Goal: Task Accomplishment & Management: Use online tool/utility

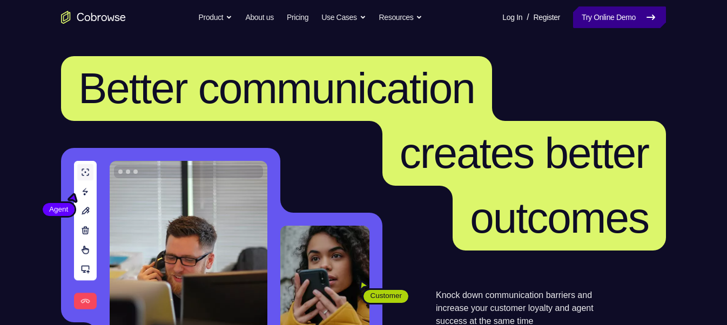
click at [599, 17] on link "Try Online Demo" at bounding box center [619, 17] width 93 height 22
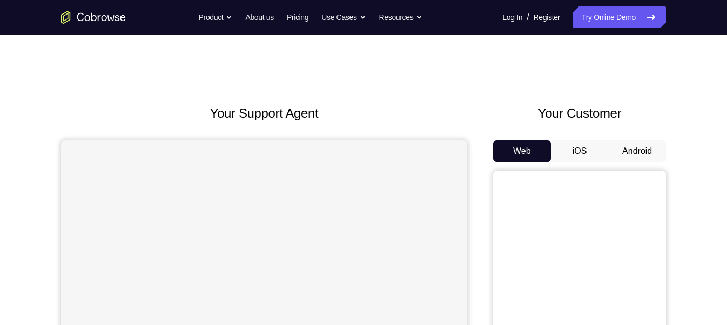
click at [622, 153] on button "Android" at bounding box center [637, 151] width 58 height 22
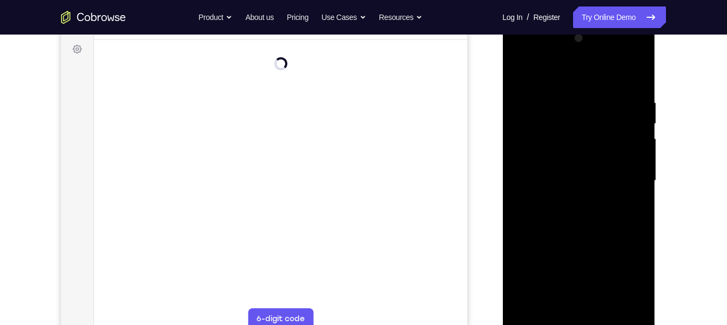
scroll to position [170, 0]
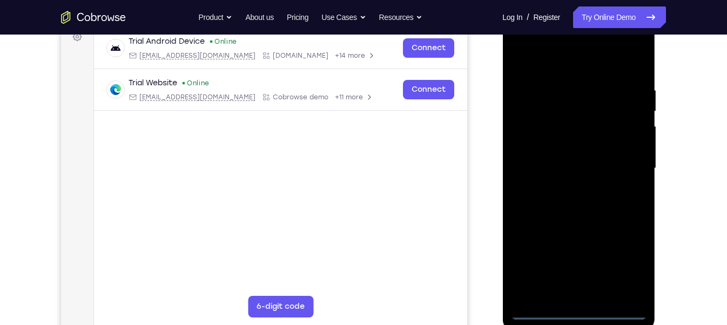
click at [580, 311] on div at bounding box center [578, 168] width 136 height 302
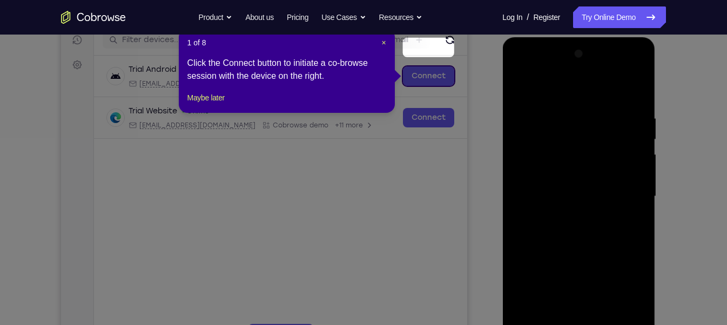
scroll to position [141, 0]
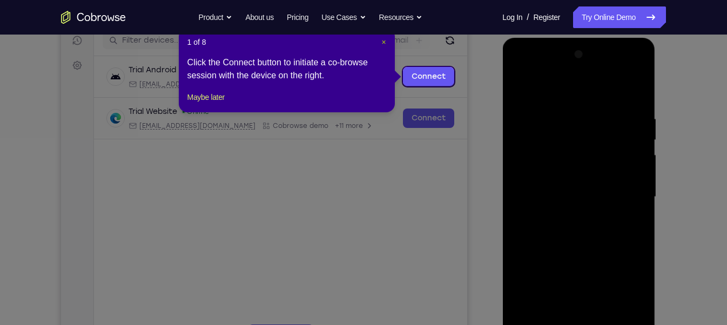
click at [384, 42] on span "×" at bounding box center [383, 42] width 4 height 9
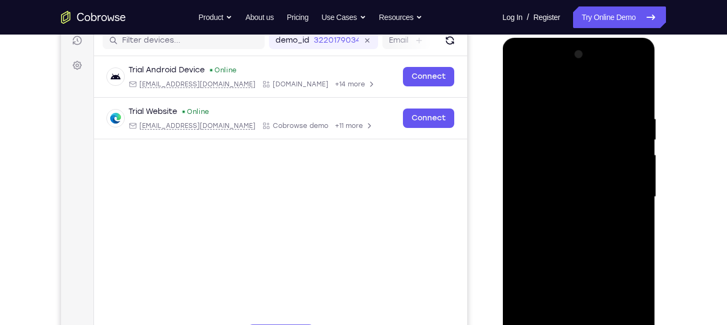
click at [619, 290] on div at bounding box center [578, 197] width 136 height 302
click at [538, 67] on div at bounding box center [578, 197] width 136 height 302
click at [626, 188] on div at bounding box center [578, 197] width 136 height 302
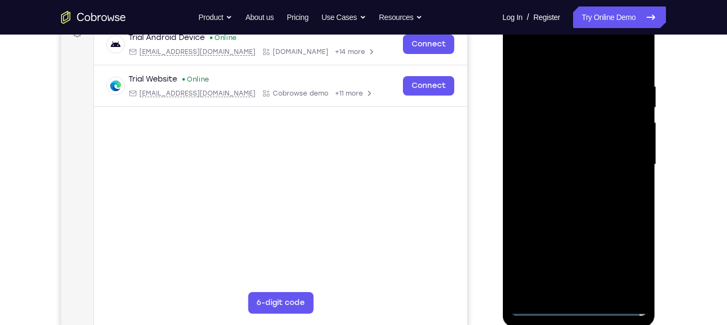
scroll to position [174, 0]
click at [570, 181] on div at bounding box center [578, 163] width 136 height 302
click at [579, 141] on div at bounding box center [578, 163] width 136 height 302
click at [563, 156] on div at bounding box center [578, 163] width 136 height 302
click at [567, 183] on div at bounding box center [578, 163] width 136 height 302
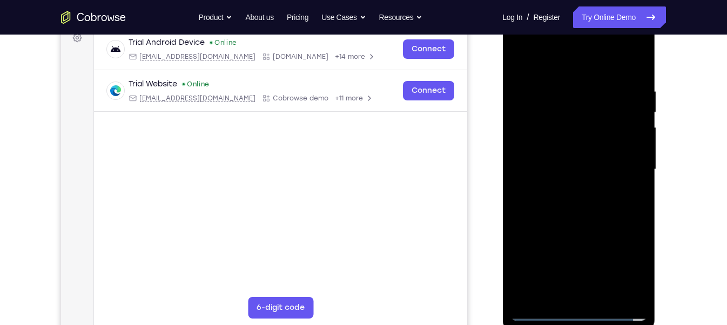
scroll to position [168, 0]
click at [582, 144] on div at bounding box center [578, 170] width 136 height 302
click at [604, 293] on div at bounding box center [578, 170] width 136 height 302
click at [599, 228] on div at bounding box center [578, 170] width 136 height 302
click at [522, 60] on div at bounding box center [578, 170] width 136 height 302
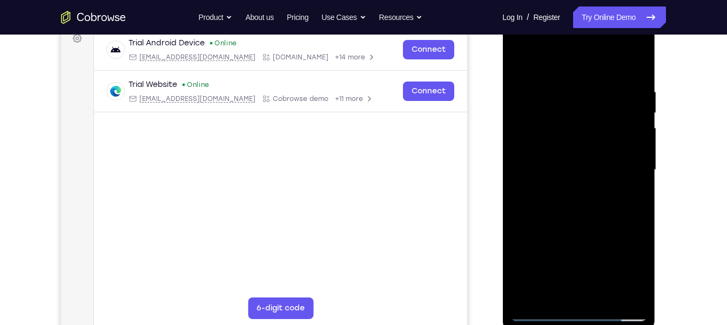
drag, startPoint x: 599, startPoint y: 226, endPoint x: 603, endPoint y: 191, distance: 35.3
click at [603, 191] on div at bounding box center [578, 170] width 136 height 302
click at [641, 184] on div at bounding box center [578, 170] width 136 height 302
click at [636, 185] on div at bounding box center [578, 170] width 136 height 302
drag, startPoint x: 596, startPoint y: 138, endPoint x: 597, endPoint y: 229, distance: 90.7
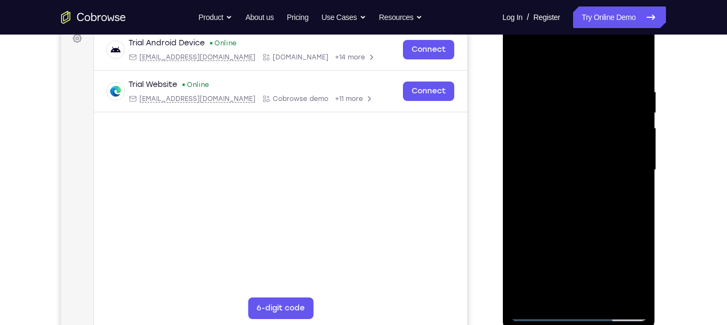
click at [597, 229] on div at bounding box center [578, 170] width 136 height 302
click at [564, 86] on div at bounding box center [578, 170] width 136 height 302
click at [634, 153] on div at bounding box center [578, 170] width 136 height 302
click at [637, 65] on div at bounding box center [578, 170] width 136 height 302
click at [631, 94] on div at bounding box center [578, 170] width 136 height 302
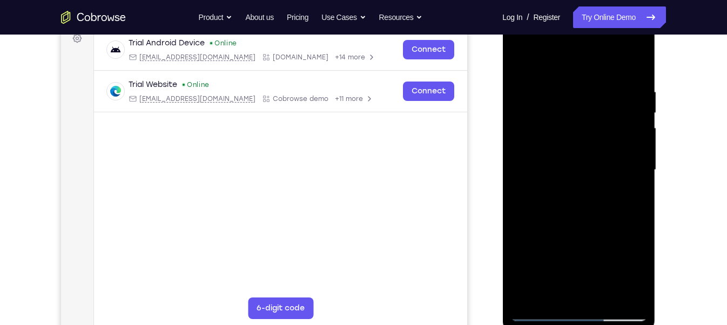
click at [631, 136] on div at bounding box center [578, 170] width 136 height 302
click at [634, 66] on div at bounding box center [578, 170] width 136 height 302
click at [634, 57] on div at bounding box center [578, 170] width 136 height 302
click at [595, 84] on div at bounding box center [578, 170] width 136 height 302
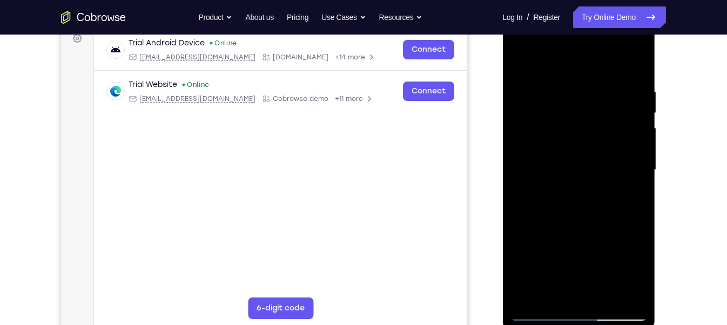
click at [599, 76] on div at bounding box center [578, 170] width 136 height 302
click at [527, 296] on div at bounding box center [578, 170] width 136 height 302
drag, startPoint x: 635, startPoint y: 86, endPoint x: 578, endPoint y: 92, distance: 57.6
click at [578, 92] on div at bounding box center [578, 170] width 136 height 302
click at [606, 86] on div at bounding box center [578, 170] width 136 height 302
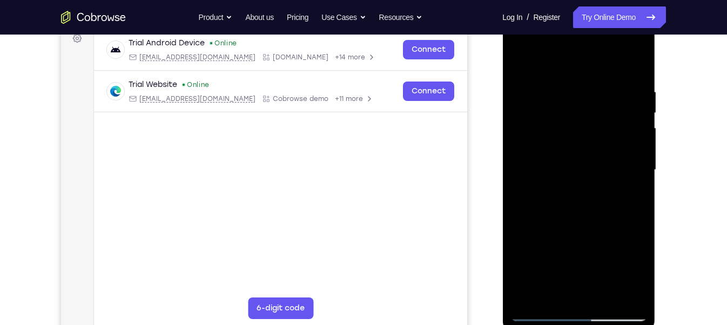
click at [626, 129] on div at bounding box center [578, 170] width 136 height 302
click at [635, 66] on div at bounding box center [578, 170] width 136 height 302
